Goal: Task Accomplishment & Management: Manage account settings

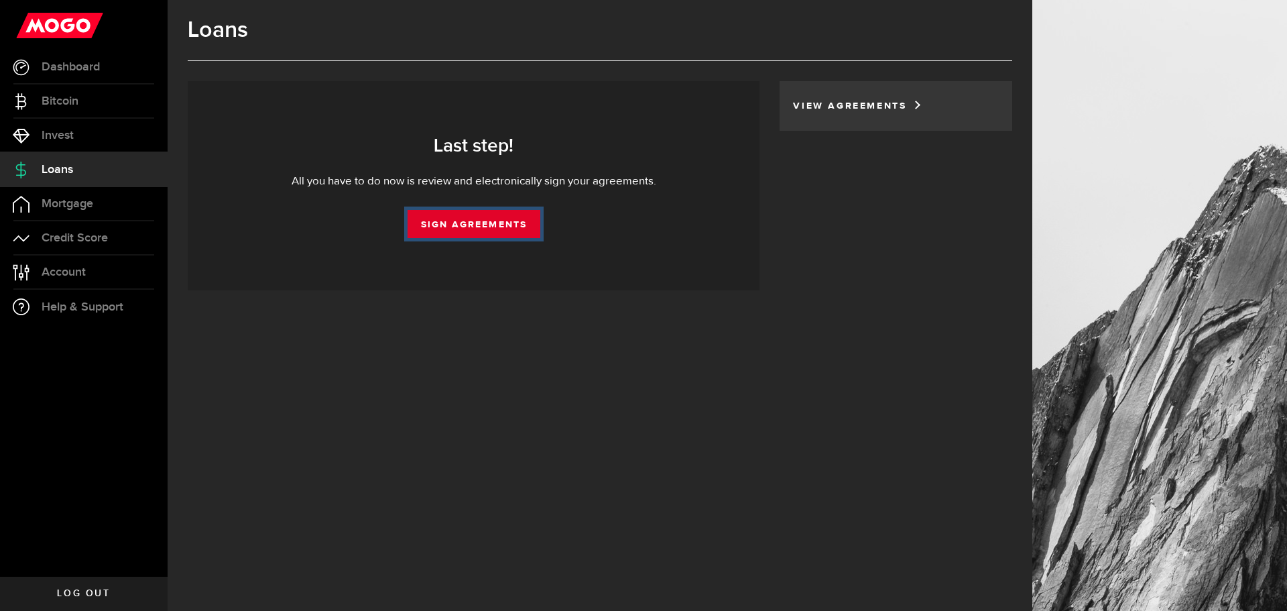
click at [477, 222] on link "Sign Agreements" at bounding box center [474, 224] width 133 height 28
click at [480, 223] on link "Sign Agreements" at bounding box center [474, 224] width 133 height 28
click at [879, 104] on link "View Agreements" at bounding box center [852, 105] width 119 height 9
